Goal: Task Accomplishment & Management: Manage account settings

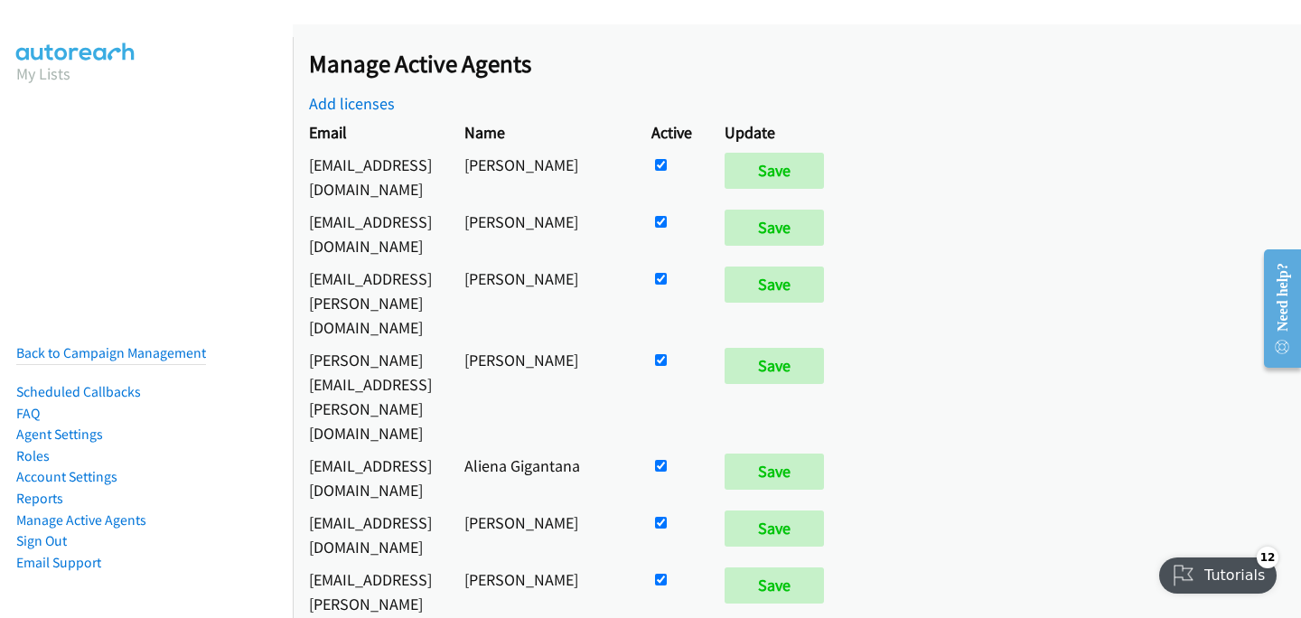
scroll to position [1089, 0]
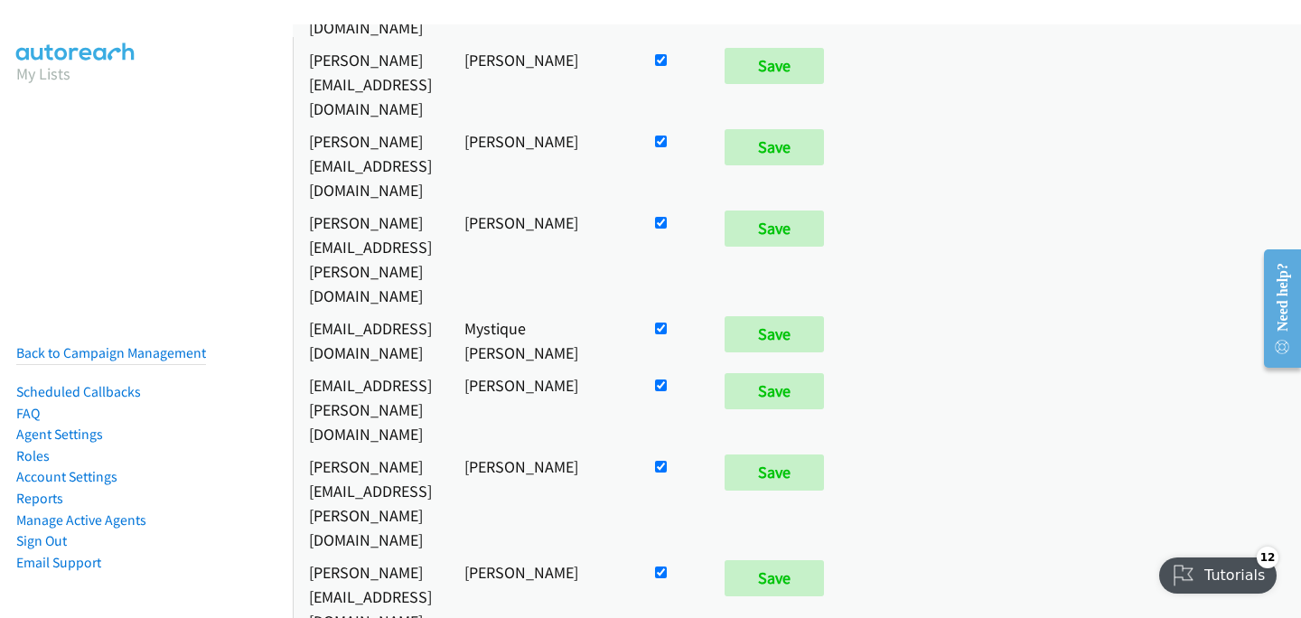
checkbox input "false"
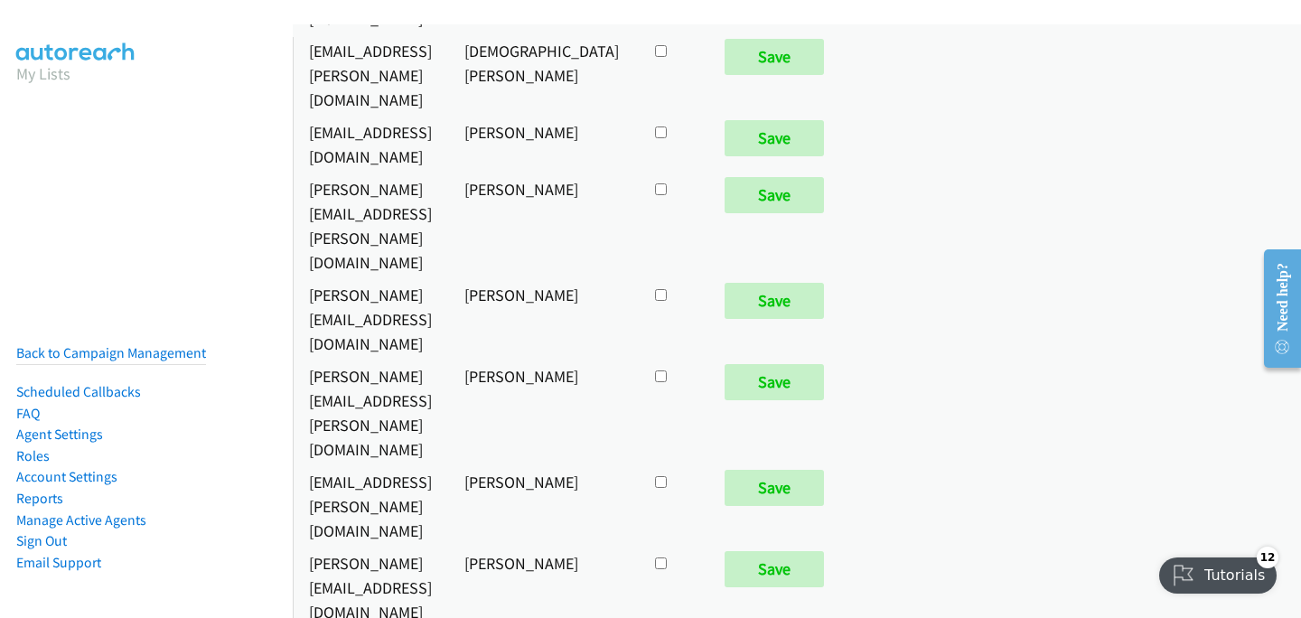
scroll to position [9968, 0]
checkbox input "true"
